Goal: Task Accomplishment & Management: Complete application form

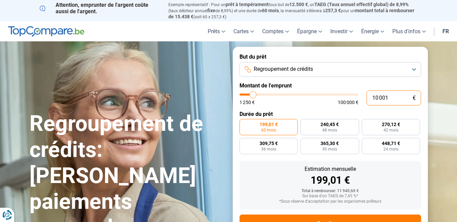
click at [391, 98] on input "10 001" at bounding box center [394, 97] width 55 height 15
type input "10 750"
type input "10750"
type input "11 500"
type input "11500"
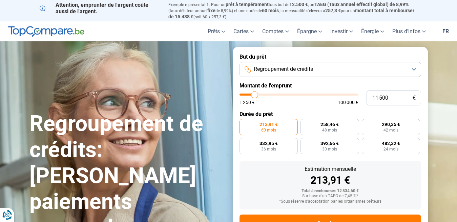
type input "12 000"
type input "12000"
type input "12 250"
type input "12250"
type input "13 000"
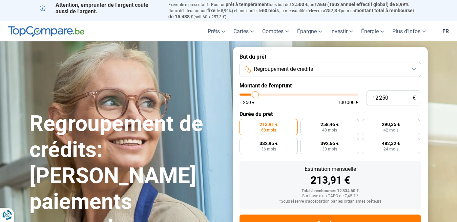
type input "13000"
type input "13 250"
type input "13250"
type input "13 500"
type input "13500"
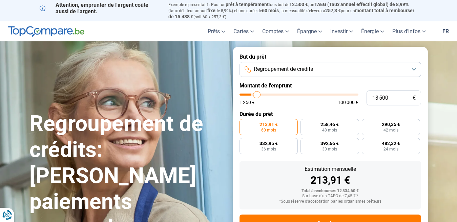
type input "13 750"
type input "13750"
type input "14 000"
type input "14000"
type input "14 500"
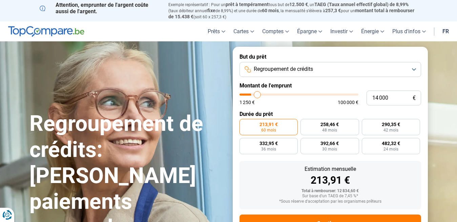
type input "14500"
type input "14 750"
type input "14750"
type input "15 000"
type input "15000"
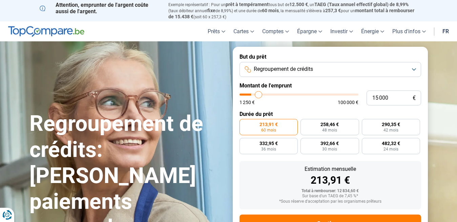
type input "15 250"
type input "15250"
type input "15 500"
type input "15500"
type input "16 000"
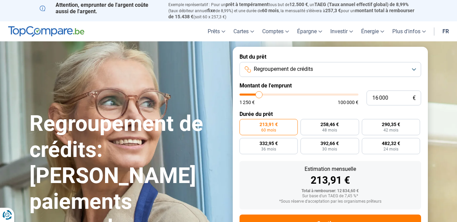
type input "16000"
type input "16 250"
type input "16250"
type input "16 500"
type input "16500"
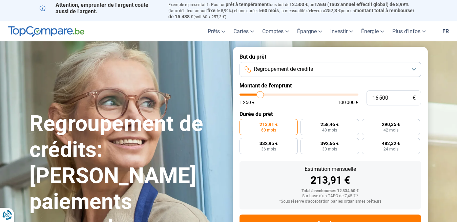
type input "16 750"
type input "16750"
type input "17 000"
type input "17000"
type input "17 500"
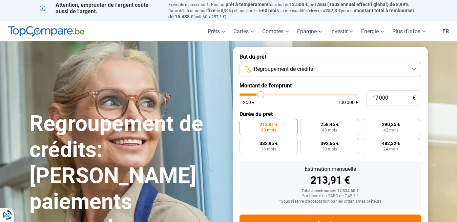
type input "17500"
type input "17 750"
type input "17750"
type input "18 000"
type input "18000"
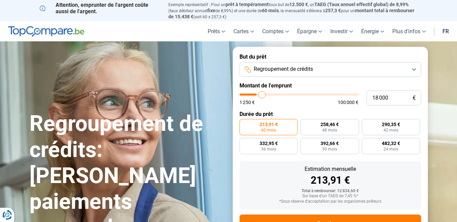
type input "18 250"
type input "18250"
type input "19 000"
type input "19000"
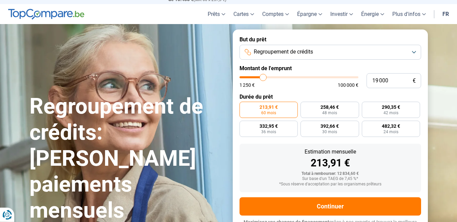
type input "19 250"
type input "19250"
type input "19 500"
type input "19500"
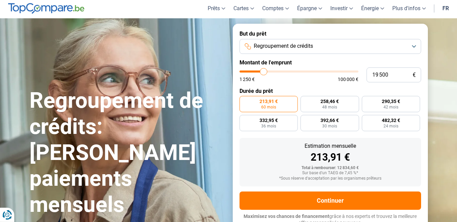
type input "20 000"
type input "20000"
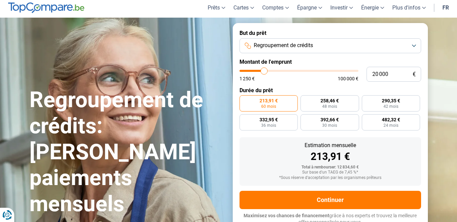
type input "20 250"
type input "20250"
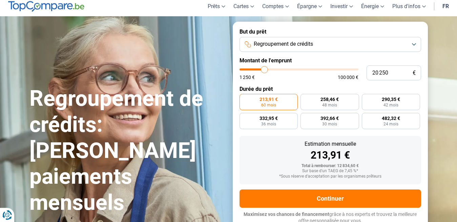
type input "21 000"
type input "21000"
type input "21 500"
type input "21500"
type input "21 750"
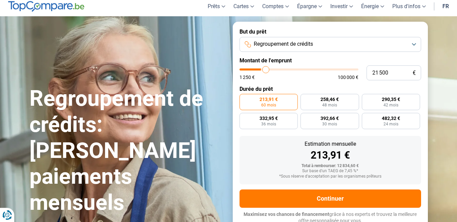
type input "21750"
type input "22 500"
type input "22500"
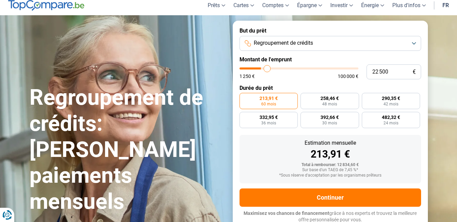
type input "22 750"
type input "22750"
type input "23 250"
type input "23250"
type input "23 750"
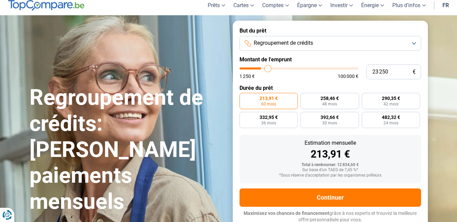
type input "23750"
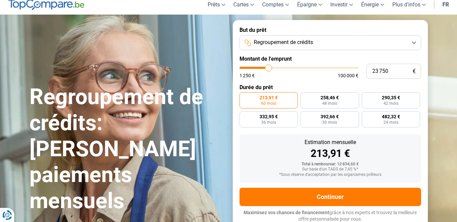
type input "24 000"
type input "24000"
type input "24 250"
type input "24250"
type input "24 750"
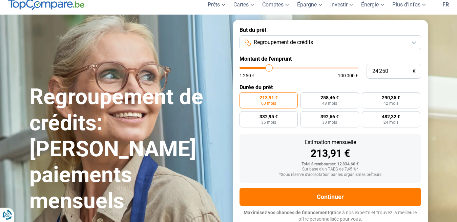
type input "24750"
type input "25 000"
type input "25000"
type input "25 250"
type input "25250"
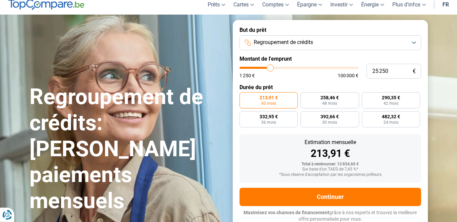
type input "25 750"
type input "25750"
type input "26 250"
type input "26250"
type input "26 500"
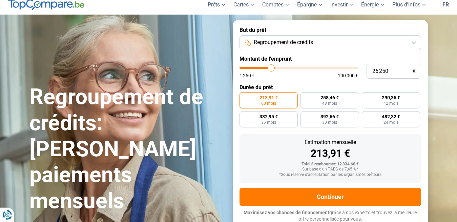
type input "26500"
type input "26 750"
type input "26750"
type input "27 000"
type input "27000"
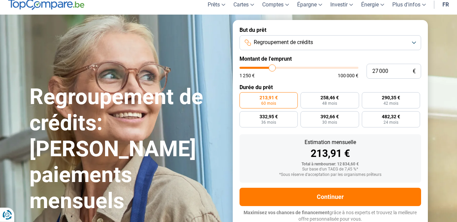
type input "27 250"
type input "27250"
type input "27 750"
type input "27750"
type input "28 250"
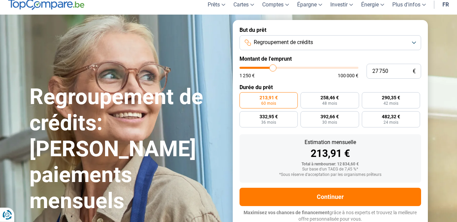
type input "28250"
type input "28 500"
type input "28500"
type input "28 750"
type input "28750"
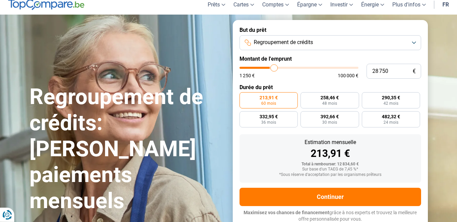
type input "29 500"
type input "29500"
type input "29 750"
type input "29750"
type input "30 000"
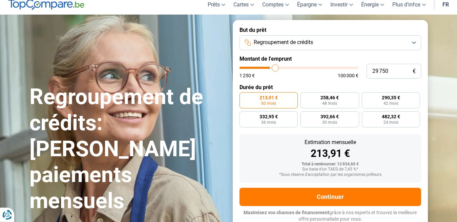
type input "30000"
type input "30 250"
type input "30250"
type input "30 500"
type input "30500"
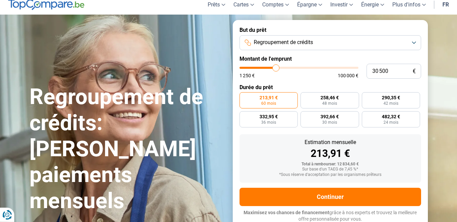
type input "31 000"
type input "31000"
type input "31 250"
type input "31250"
type input "31 500"
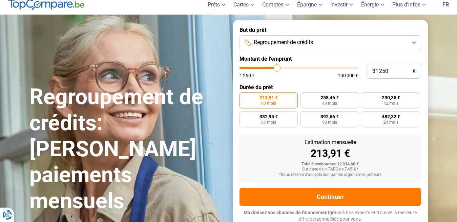
type input "31500"
type input "31 750"
type input "31750"
type input "32 000"
type input "32000"
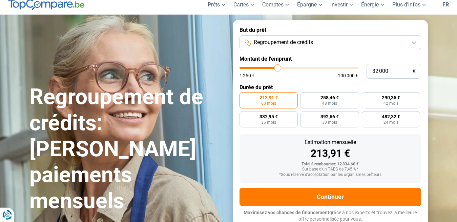
type input "32 500"
type input "32500"
type input "32 750"
type input "32750"
type input "33 000"
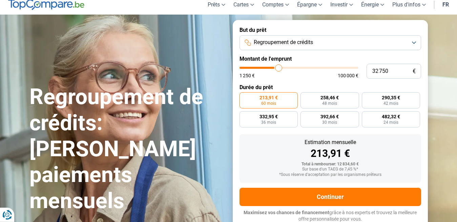
type input "33000"
type input "33 250"
type input "33250"
type input "33 500"
type input "33500"
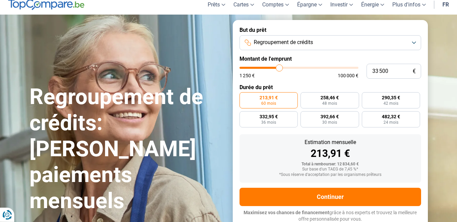
type input "34 000"
type input "34000"
type input "33 000"
type input "33000"
type input "32 500"
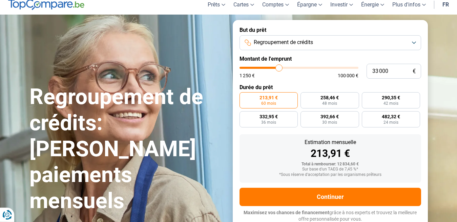
type input "32500"
type input "30 500"
type input "30500"
type input "29 750"
type input "29750"
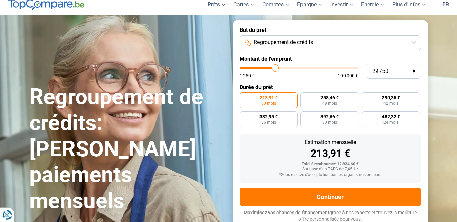
type input "29 250"
type input "29250"
type input "28 250"
type input "28250"
type input "27 750"
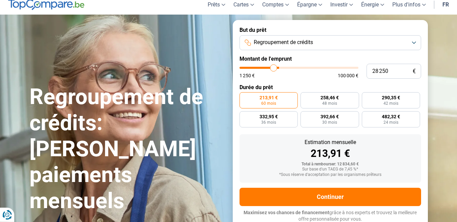
type input "27750"
type input "26 750"
type input "26750"
type input "26 250"
type input "26250"
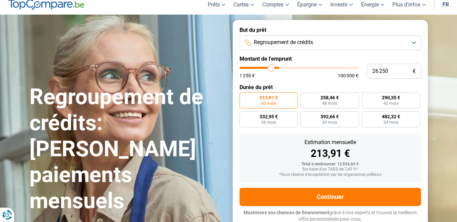
type input "25 750"
type input "25750"
type input "25 500"
type input "25500"
type input "25 250"
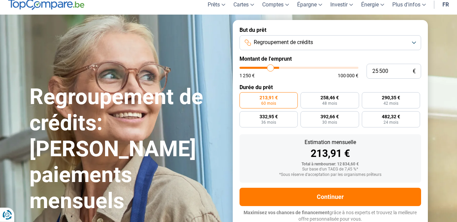
type input "25250"
type input "25 000"
type input "25000"
type input "24 750"
type input "24750"
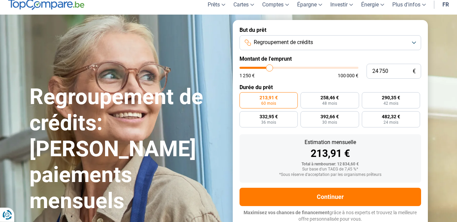
type input "24 250"
type input "24250"
type input "24 000"
type input "24000"
type input "23 750"
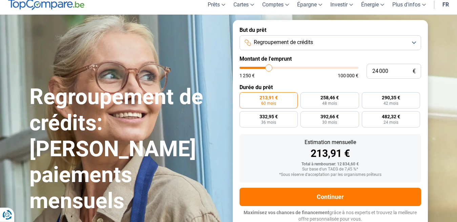
type input "23750"
type input "23 500"
type input "23500"
type input "22 750"
type input "22750"
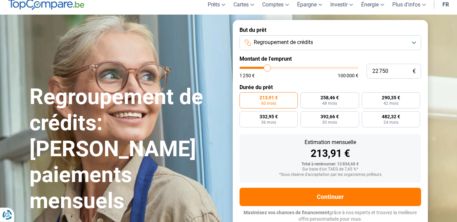
type input "22 500"
type input "22500"
type input "22 000"
type input "22000"
type input "21 750"
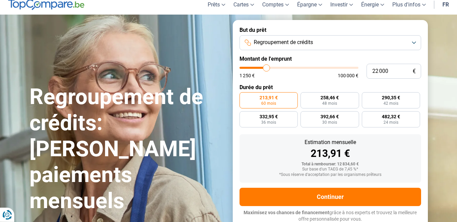
type input "21750"
type input "21 500"
type input "21500"
type input "21 000"
type input "21000"
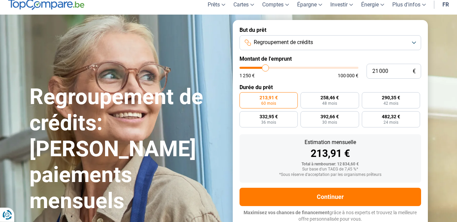
type input "20 750"
type input "20750"
type input "20 500"
type input "20500"
type input "20 250"
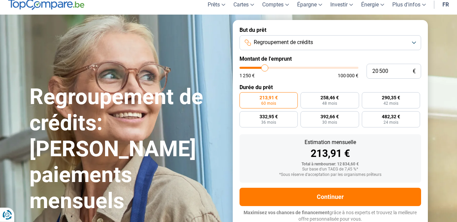
type input "20250"
type input "20 000"
type input "20000"
type input "19 500"
type input "19500"
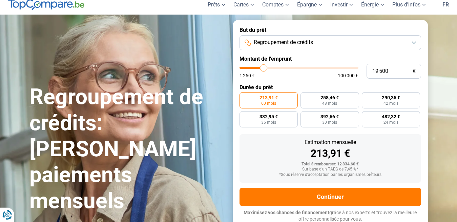
type input "19 250"
type input "19250"
type input "19 000"
type input "19000"
type input "18 750"
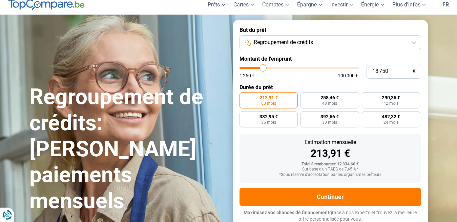
type input "18750"
type input "18 500"
type input "18500"
type input "18 000"
type input "18000"
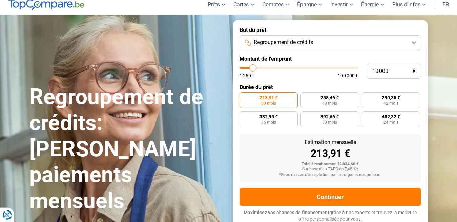
drag, startPoint x: 254, startPoint y: 93, endPoint x: 253, endPoint y: 82, distance: 11.6
click at [253, 69] on input "range" at bounding box center [299, 68] width 119 height 2
click at [396, 71] on input "10 000" at bounding box center [394, 71] width 55 height 15
click at [413, 41] on button "Regroupement de crédits" at bounding box center [331, 42] width 182 height 15
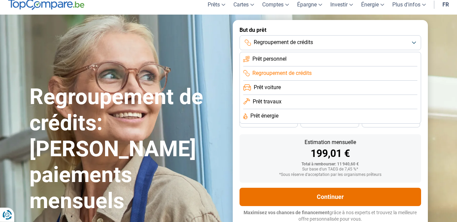
click at [330, 195] on button "Continuer" at bounding box center [331, 197] width 182 height 18
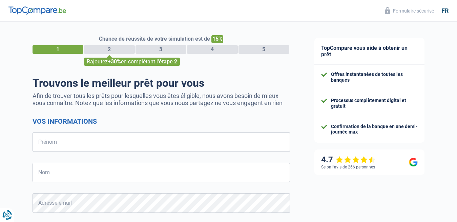
select select "32"
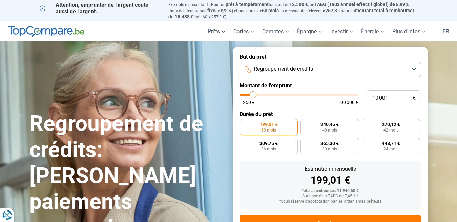
scroll to position [27, 0]
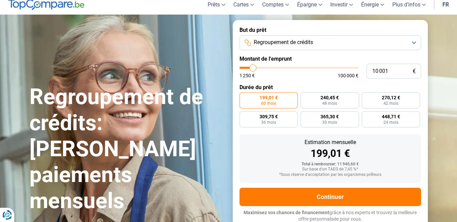
click at [414, 42] on button "Regroupement de crédits" at bounding box center [331, 42] width 182 height 15
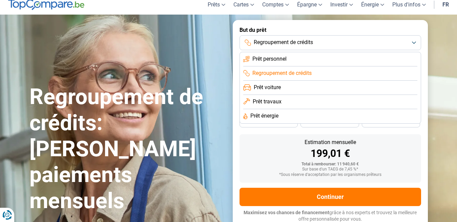
click at [367, 57] on li "Prêt personnel" at bounding box center [330, 59] width 174 height 14
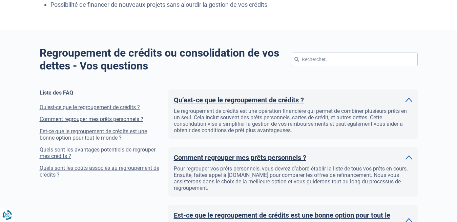
scroll to position [496, 0]
